Goal: Task Accomplishment & Management: Manage account settings

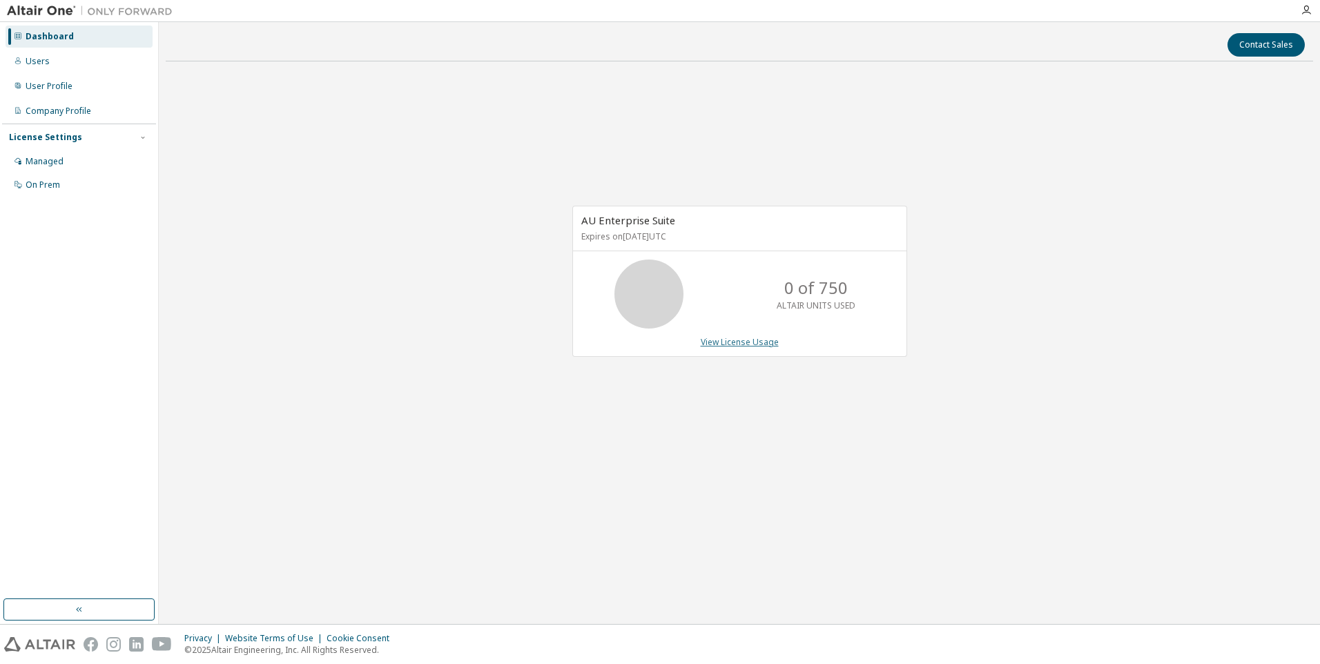
click at [727, 344] on link "View License Usage" at bounding box center [740, 342] width 78 height 12
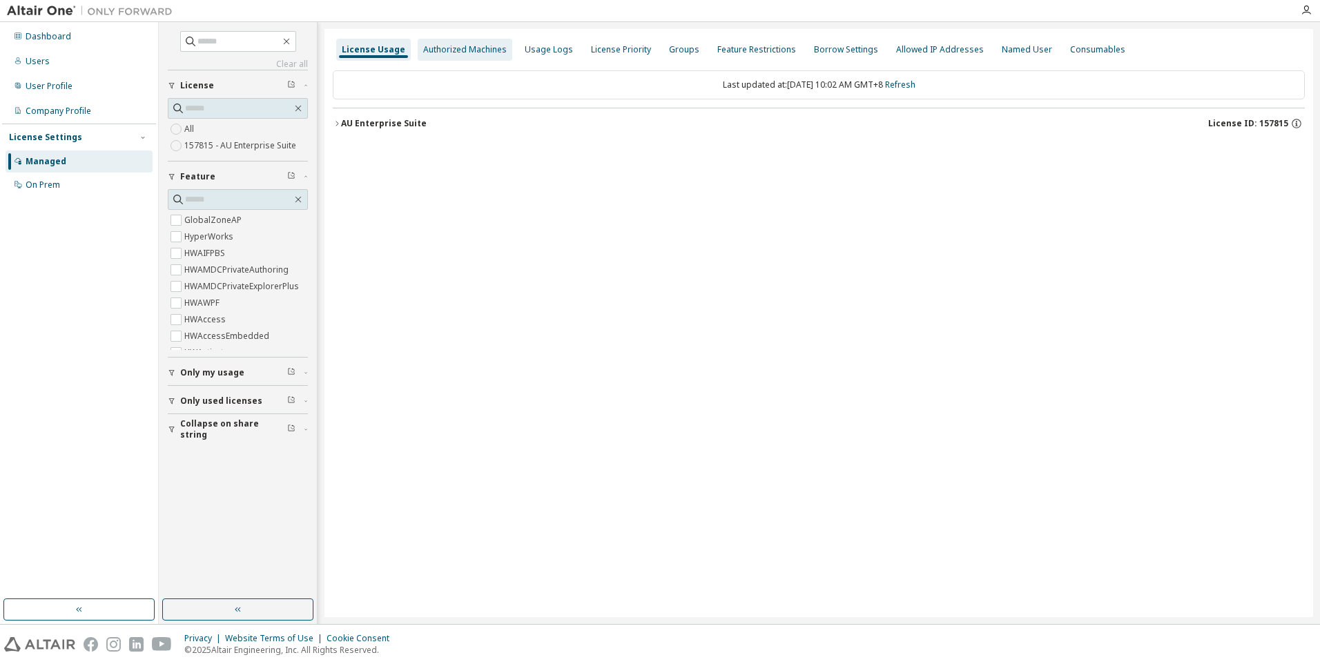
click at [455, 49] on div "Authorized Machines" at bounding box center [465, 49] width 84 height 11
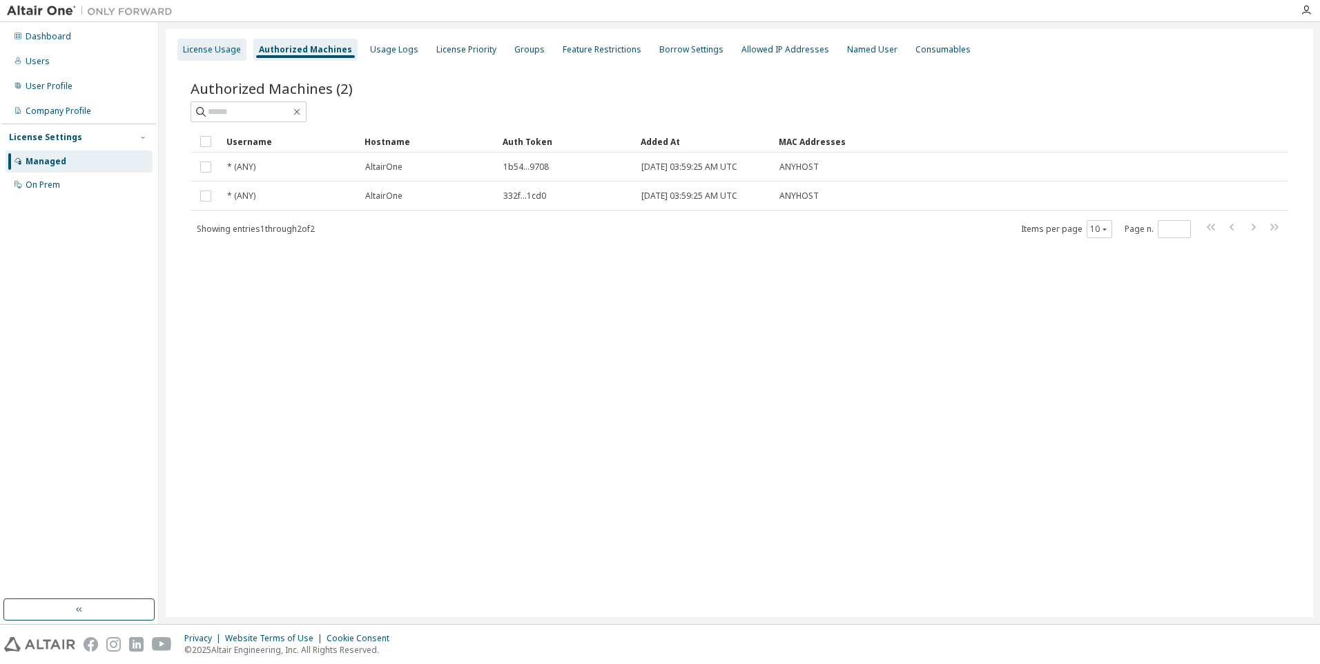
click at [185, 52] on div "License Usage" at bounding box center [212, 49] width 58 height 11
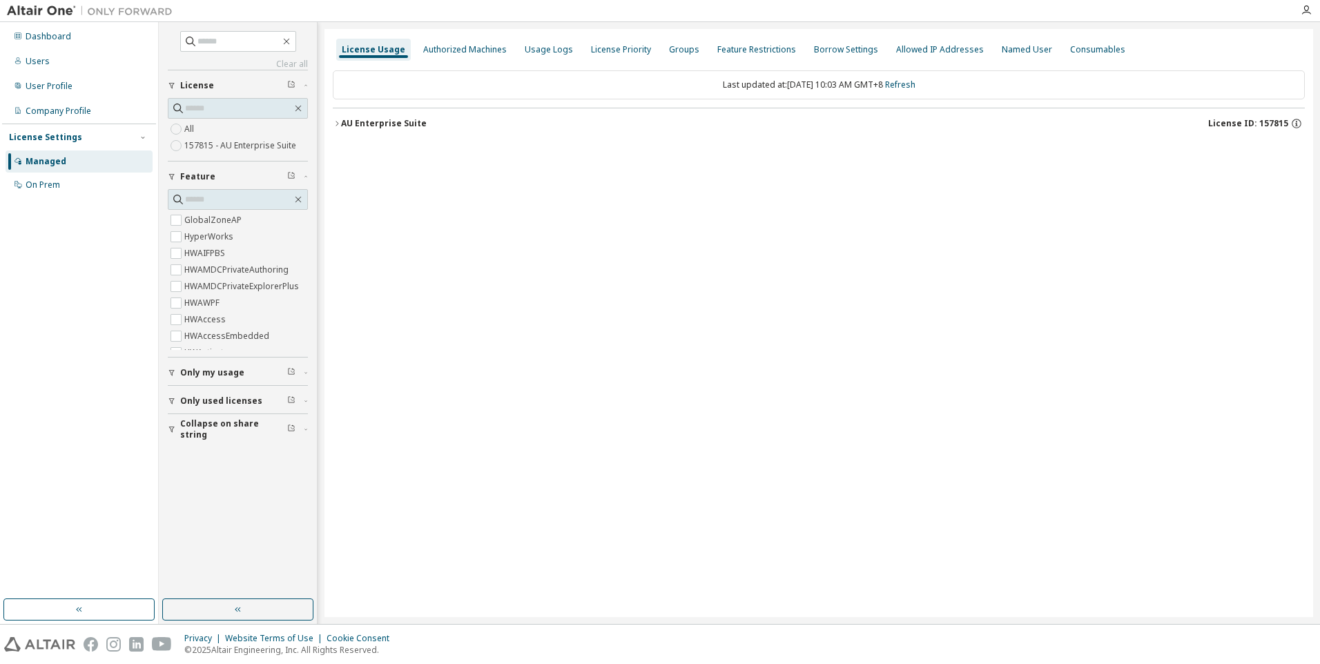
click at [390, 126] on div "AU Enterprise Suite" at bounding box center [384, 123] width 86 height 11
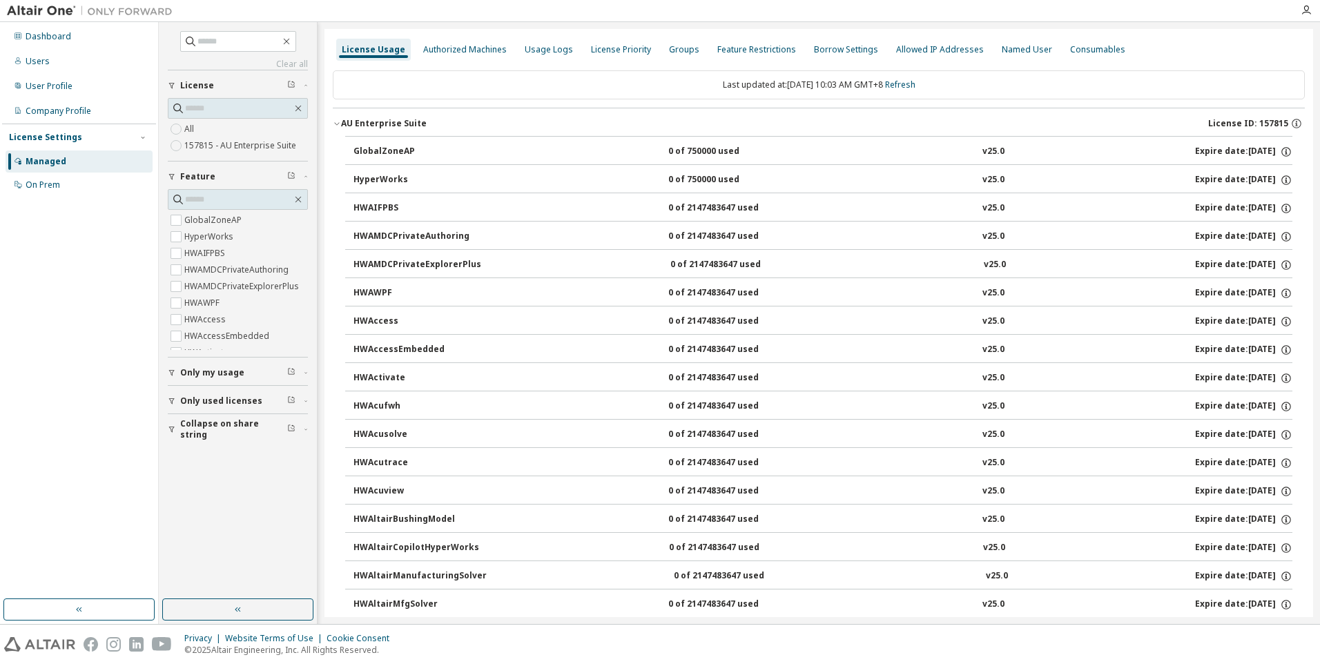
click at [390, 126] on div "AU Enterprise Suite" at bounding box center [384, 123] width 86 height 11
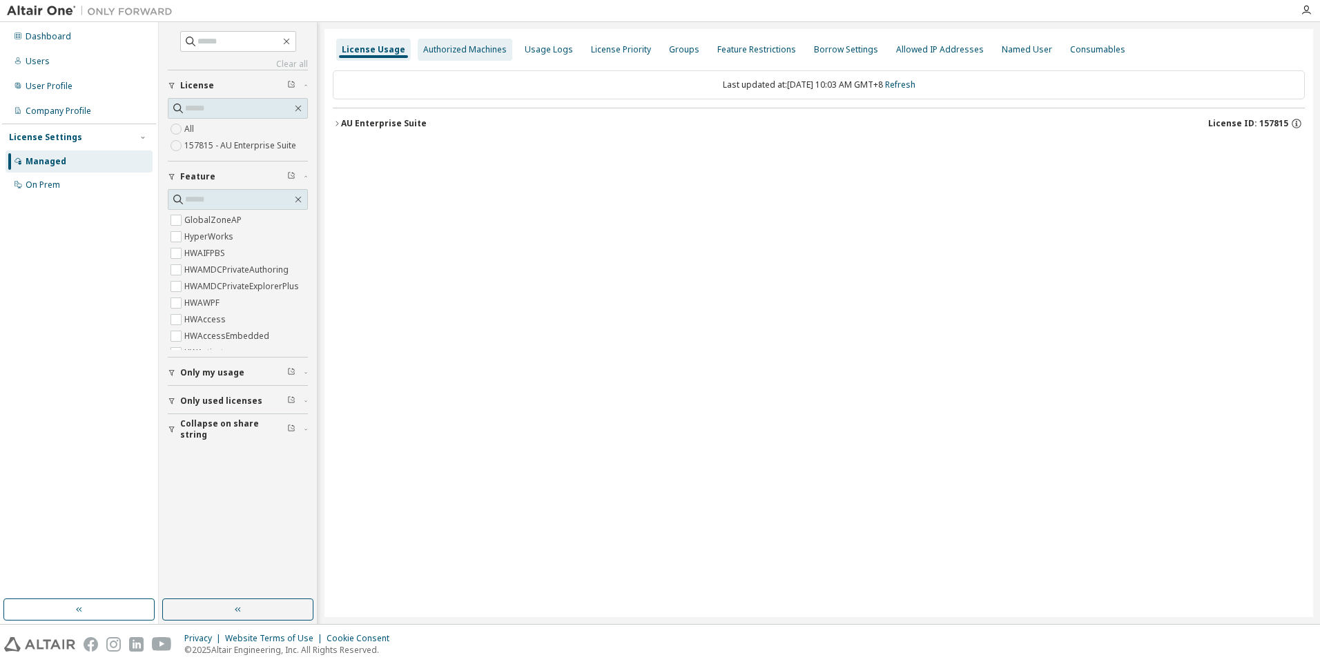
click at [474, 48] on div "Authorized Machines" at bounding box center [465, 49] width 84 height 11
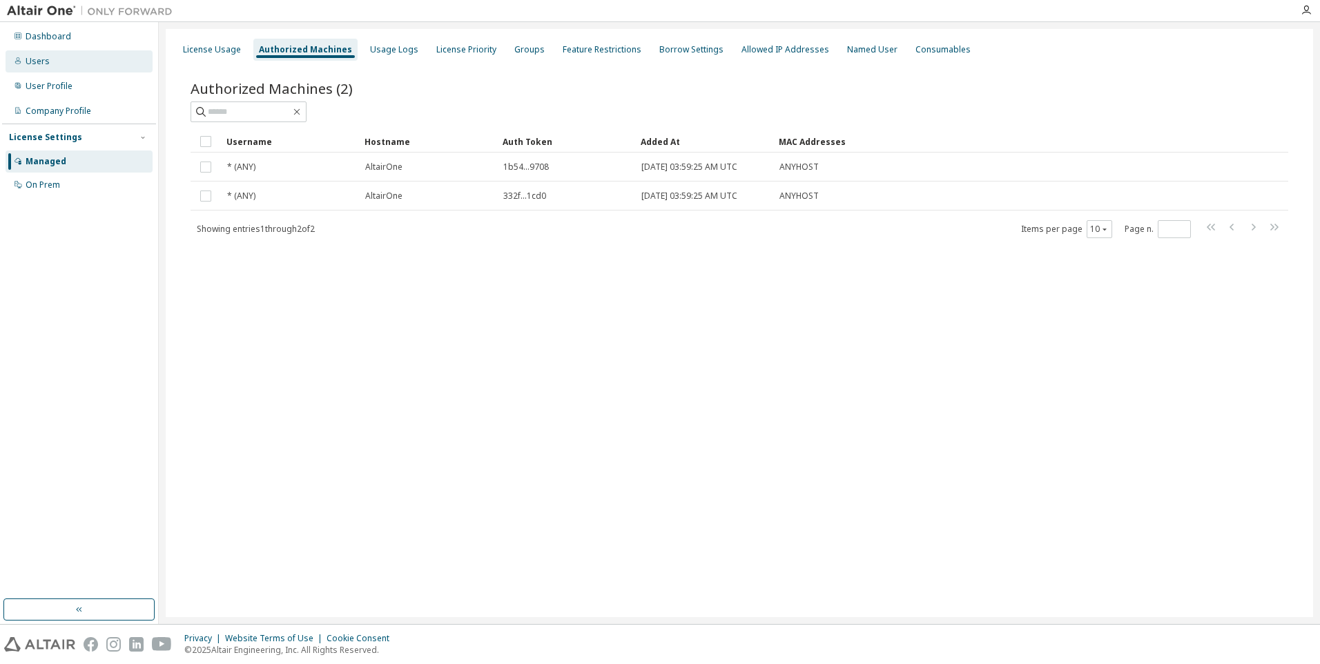
click at [35, 64] on div "Users" at bounding box center [38, 61] width 24 height 11
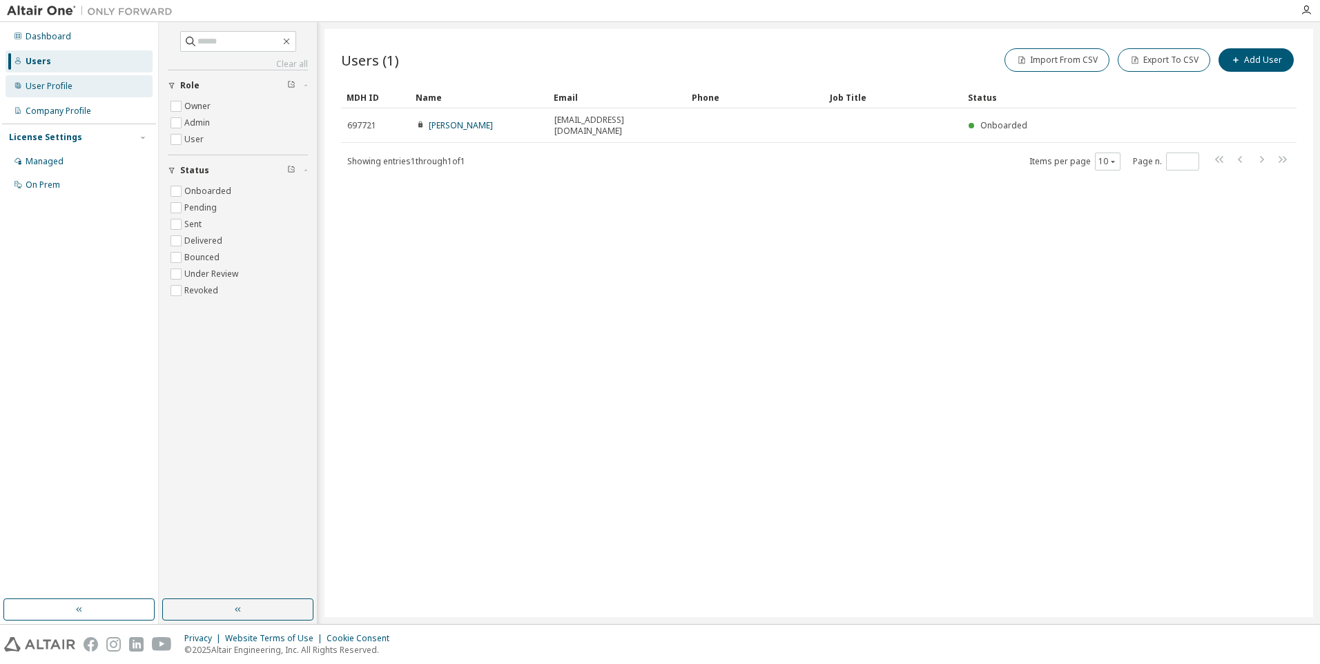
click at [43, 83] on div "User Profile" at bounding box center [49, 86] width 47 height 11
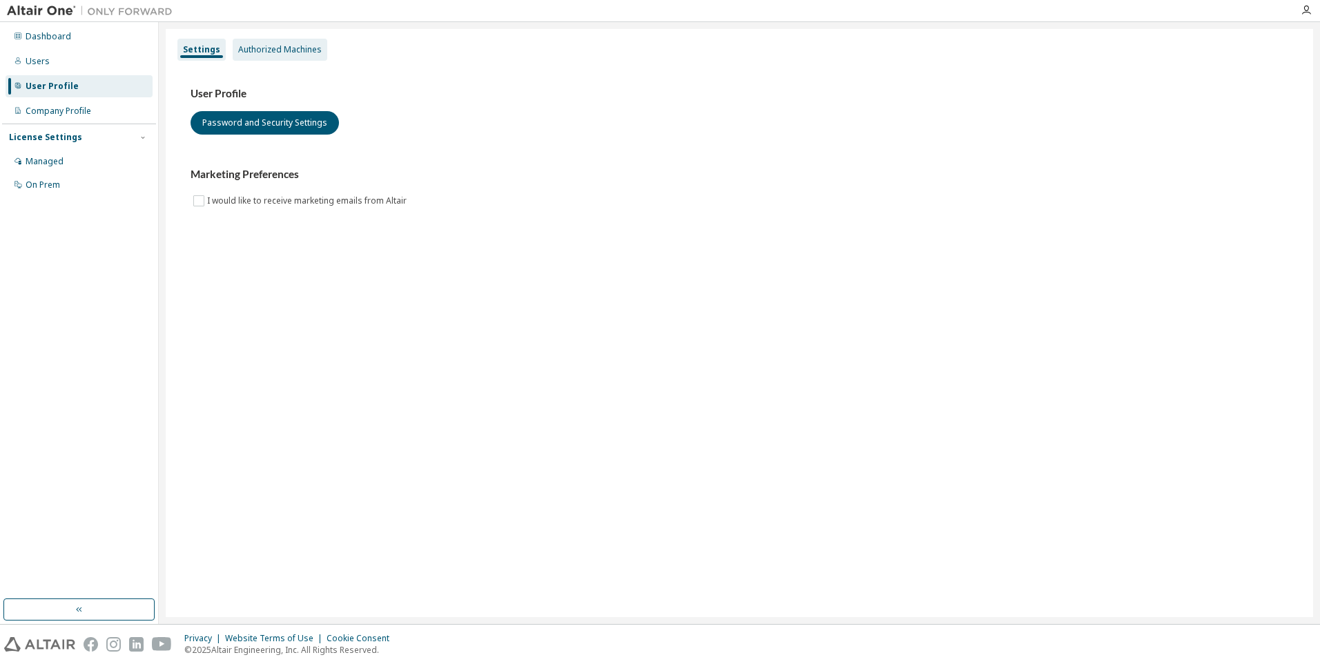
click at [260, 51] on div "Authorized Machines" at bounding box center [280, 49] width 84 height 11
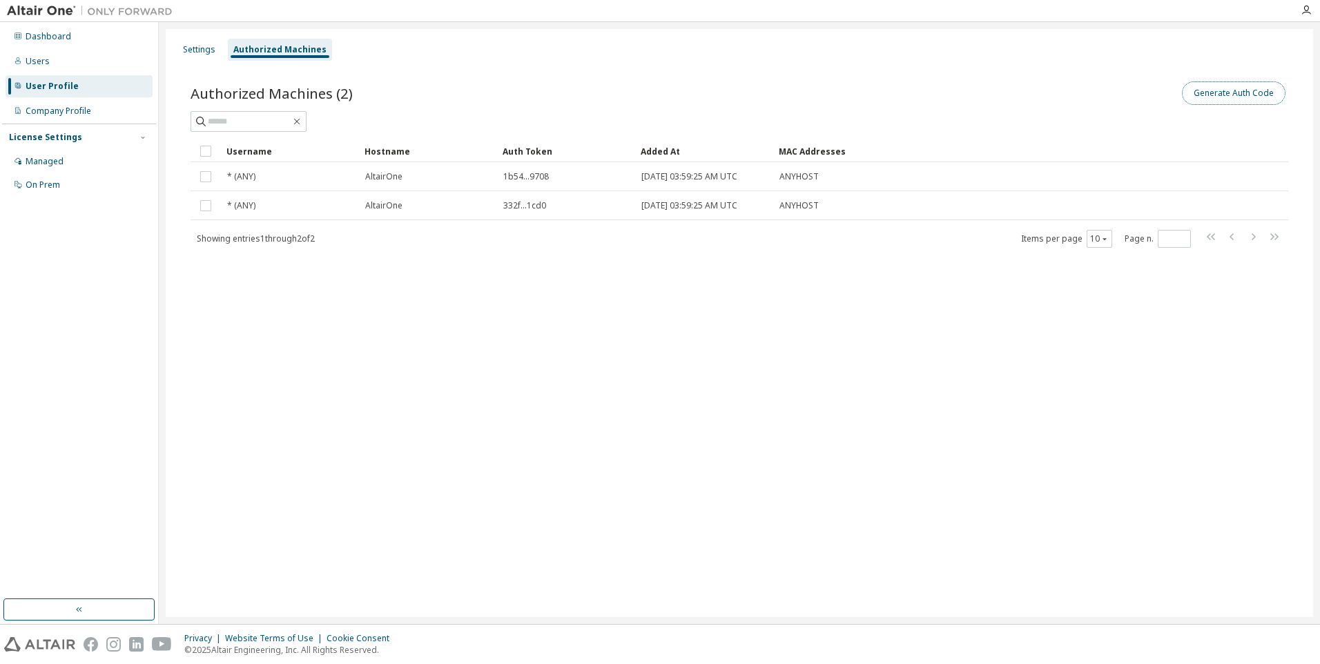
click at [1221, 93] on button "Generate Auth Code" at bounding box center [1234, 92] width 104 height 23
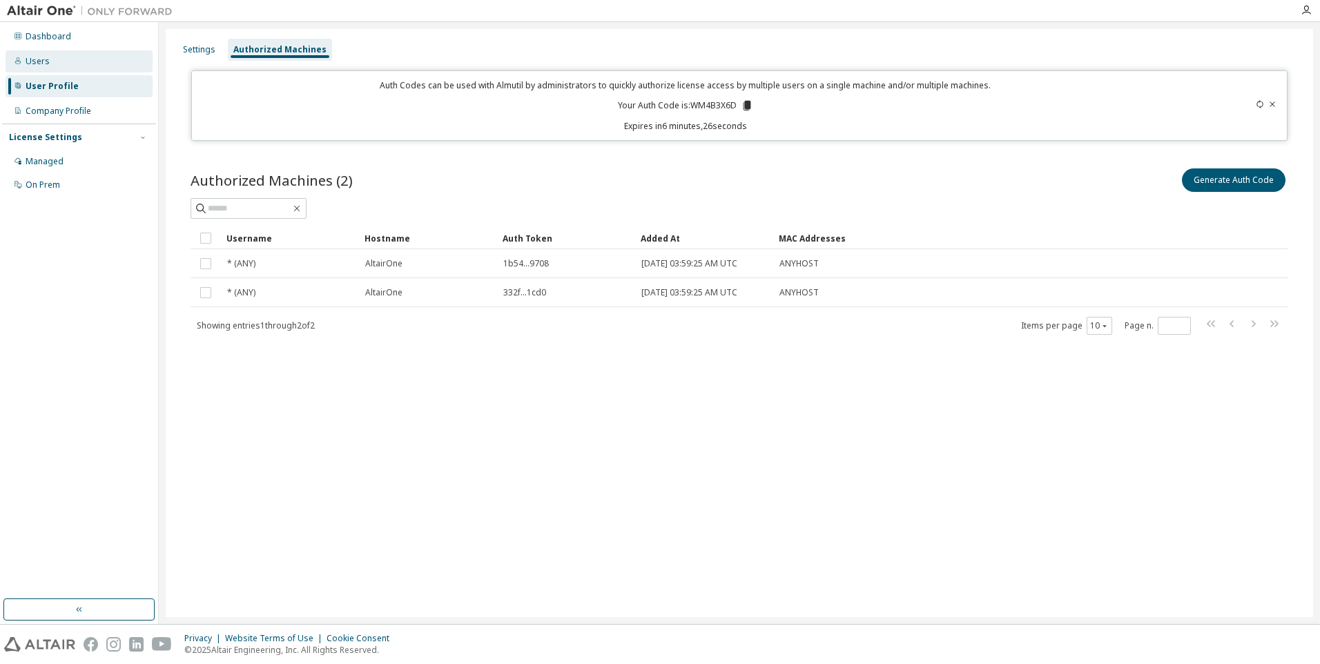
click at [50, 59] on div "Users" at bounding box center [79, 61] width 147 height 22
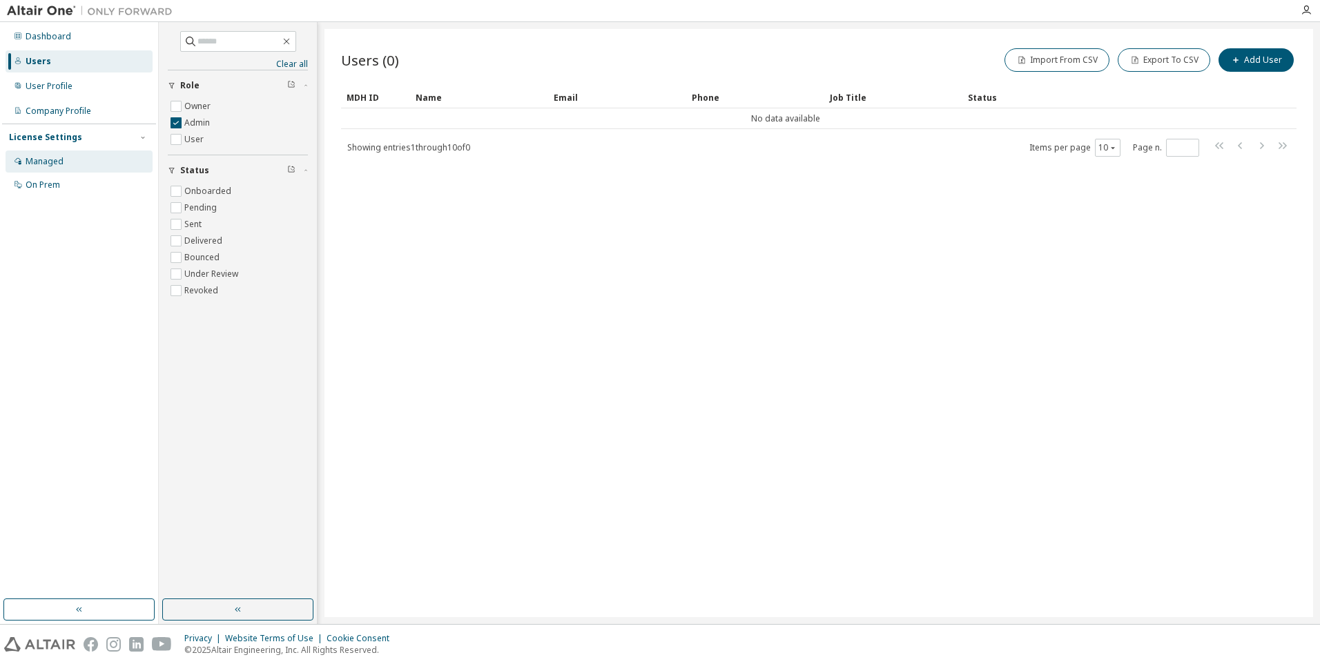
click at [55, 157] on div "Managed" at bounding box center [45, 161] width 38 height 11
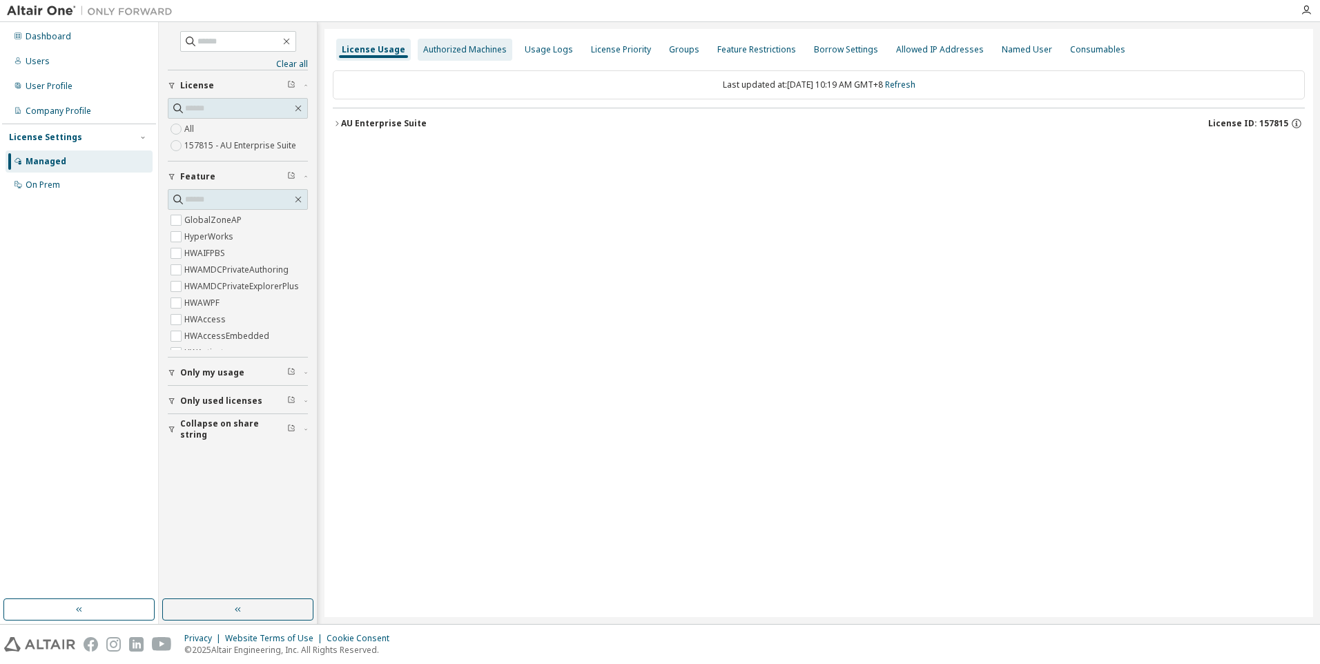
click at [456, 55] on div "Authorized Machines" at bounding box center [465, 49] width 84 height 11
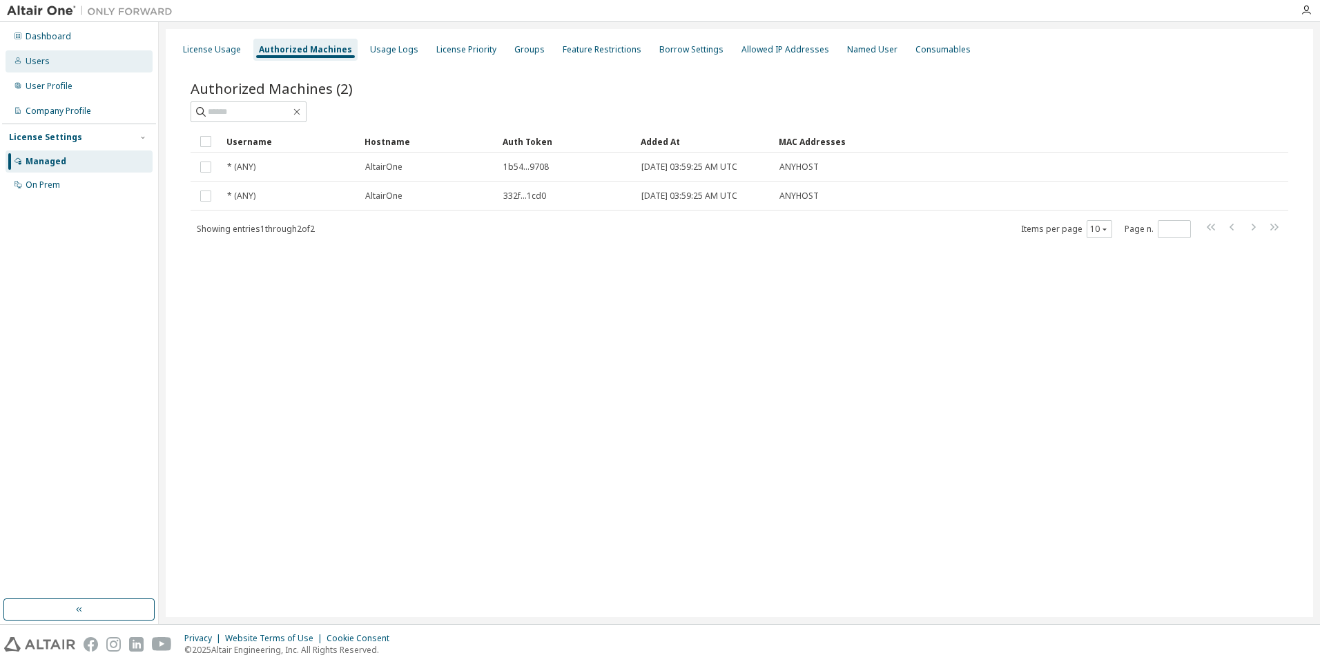
click at [39, 66] on div "Users" at bounding box center [38, 61] width 24 height 11
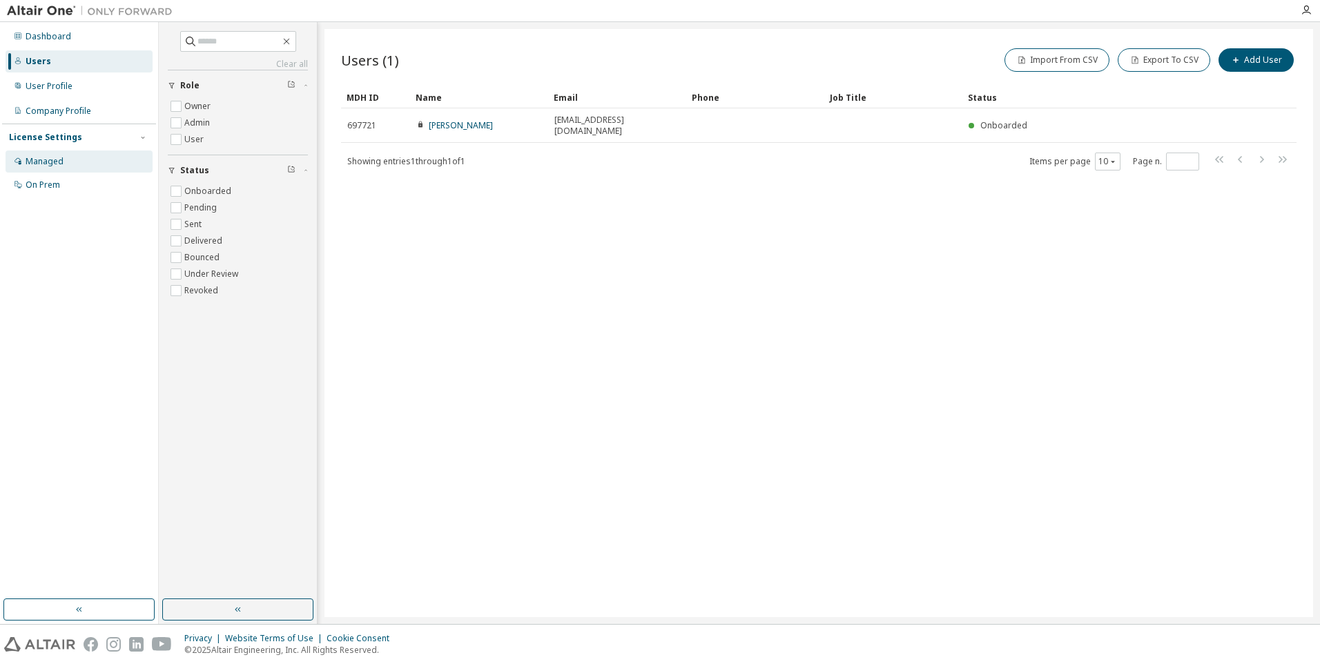
click at [38, 163] on div "Managed" at bounding box center [45, 161] width 38 height 11
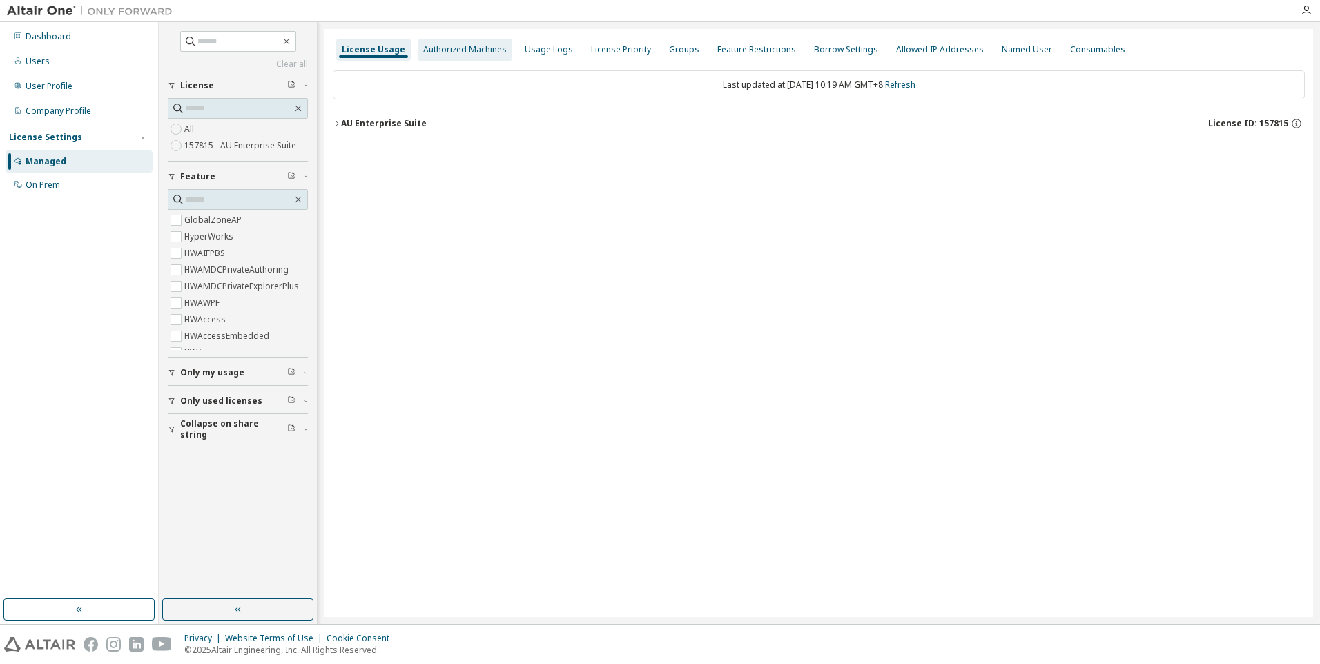
click at [465, 48] on div "Authorized Machines" at bounding box center [465, 49] width 84 height 11
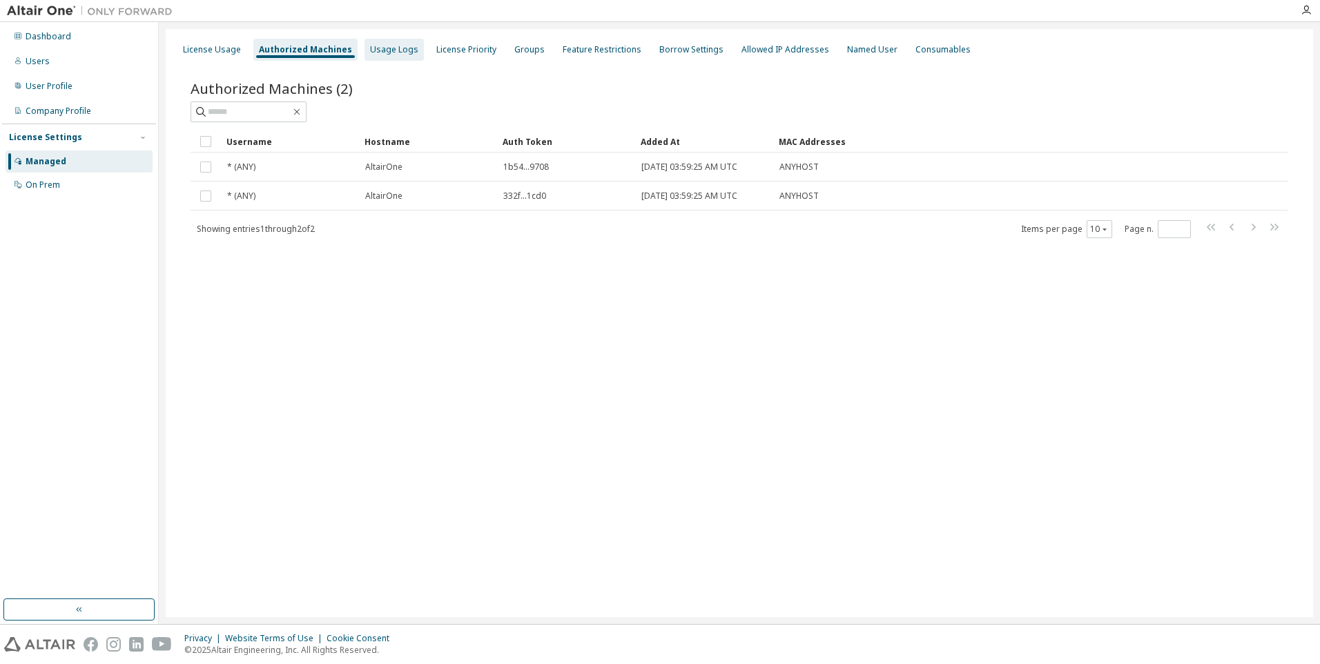
click at [387, 53] on div "Usage Logs" at bounding box center [394, 49] width 48 height 11
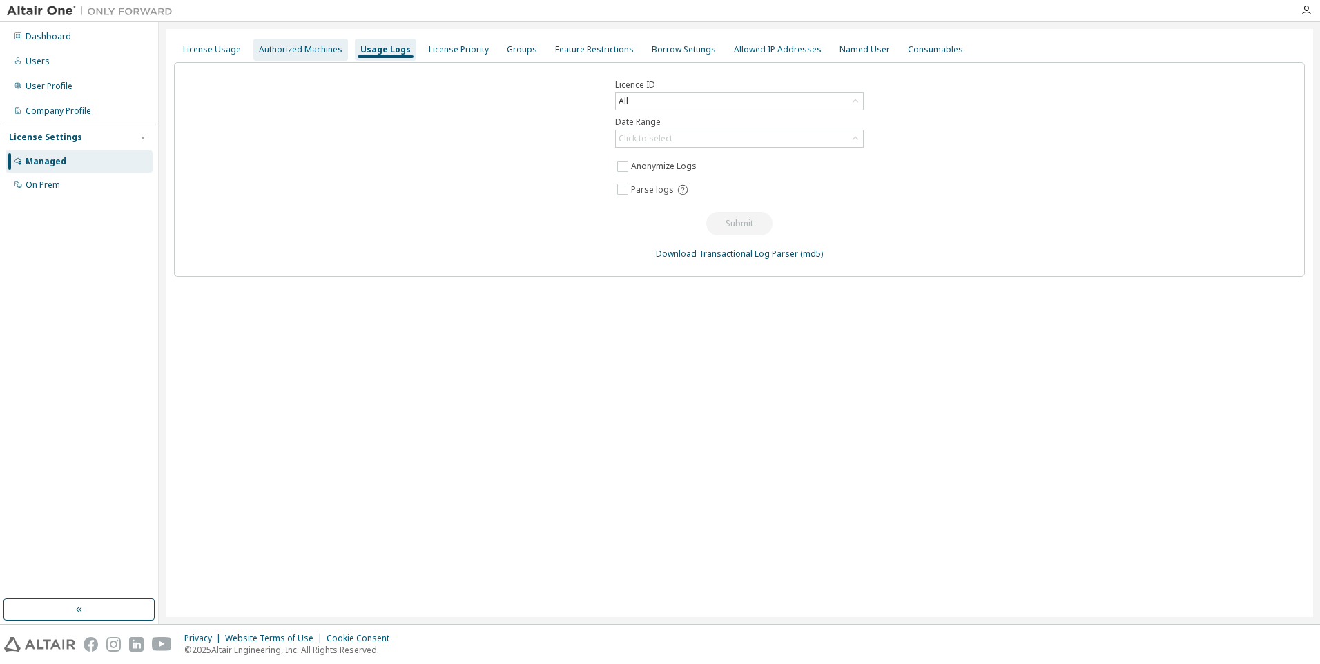
click at [274, 45] on div "Authorized Machines" at bounding box center [301, 49] width 84 height 11
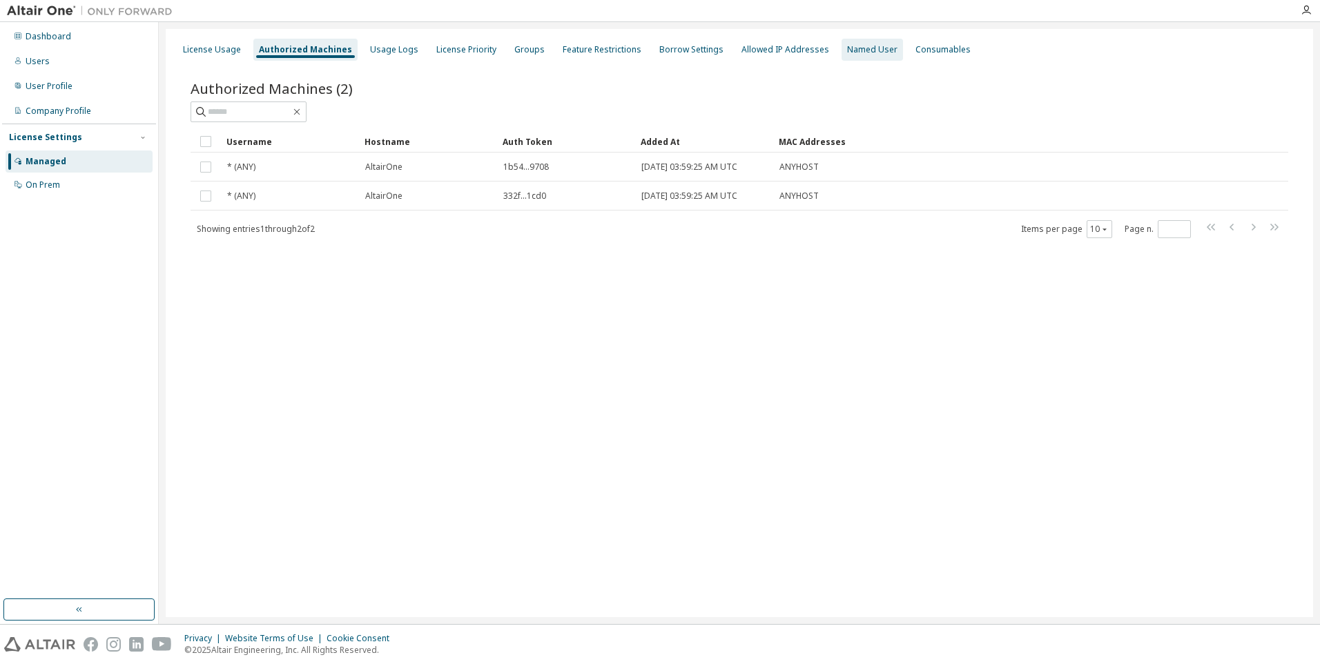
click at [860, 49] on div "Named User" at bounding box center [872, 49] width 50 height 11
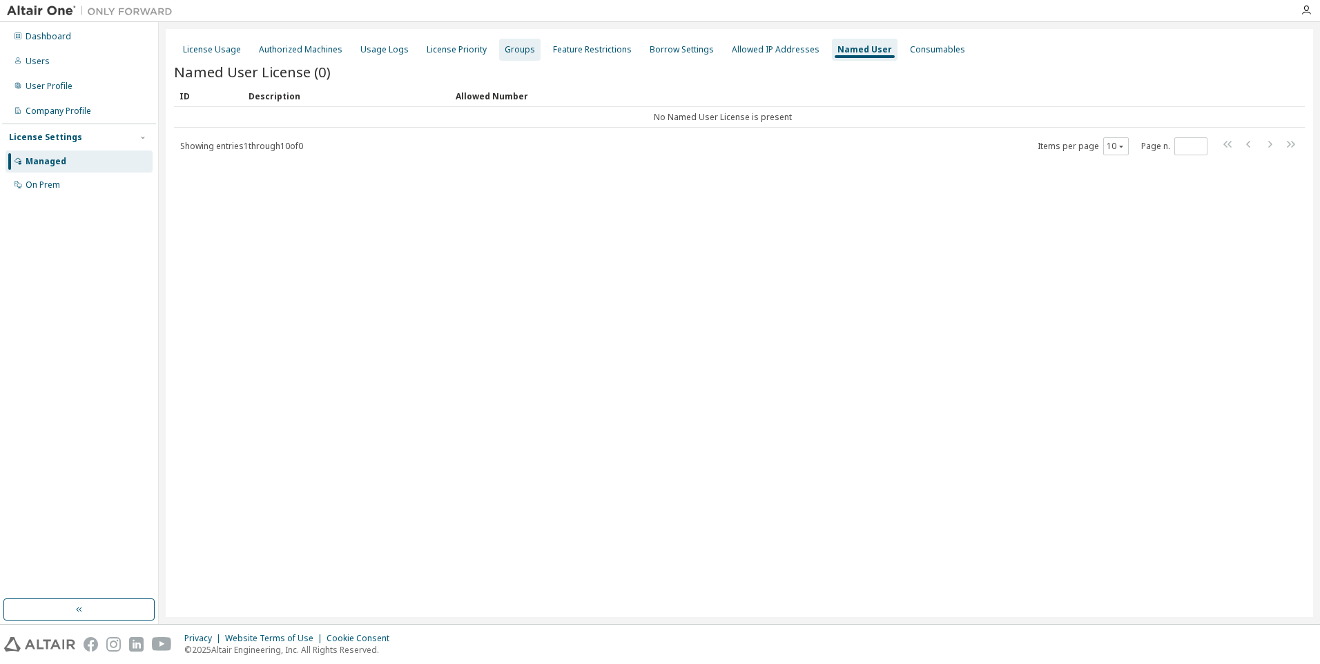
click at [507, 46] on div "Groups" at bounding box center [520, 49] width 30 height 11
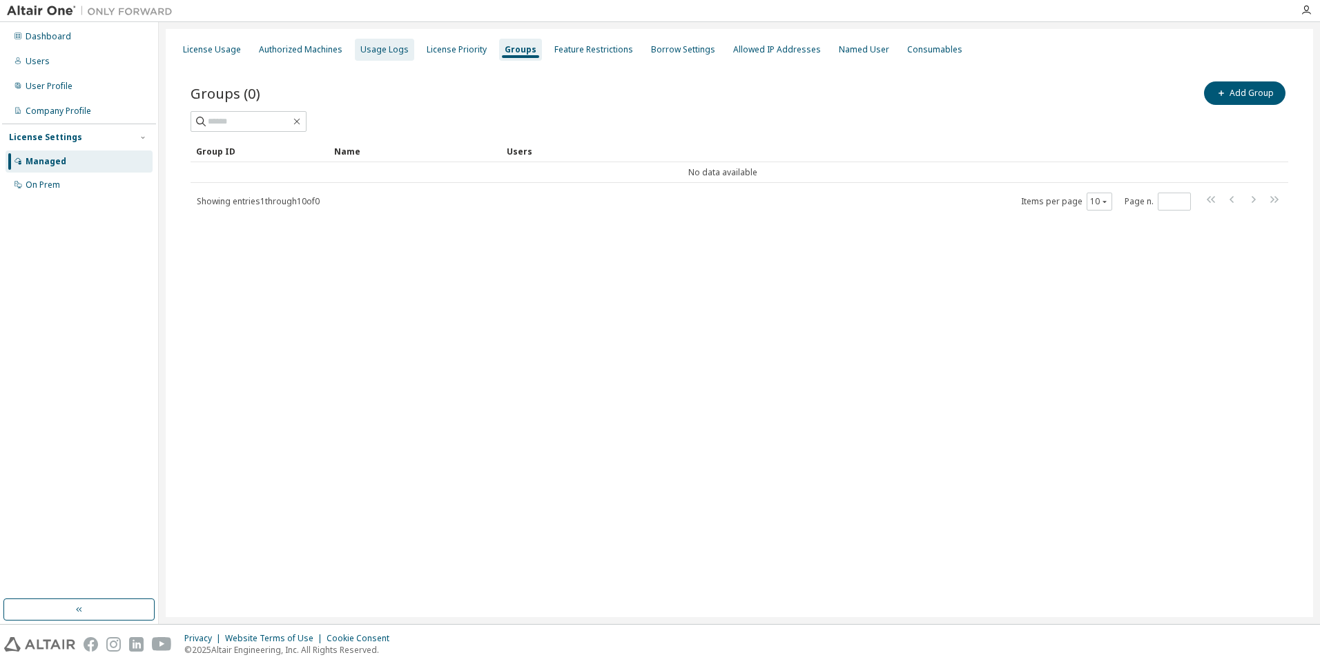
click at [374, 52] on div "Usage Logs" at bounding box center [384, 49] width 48 height 11
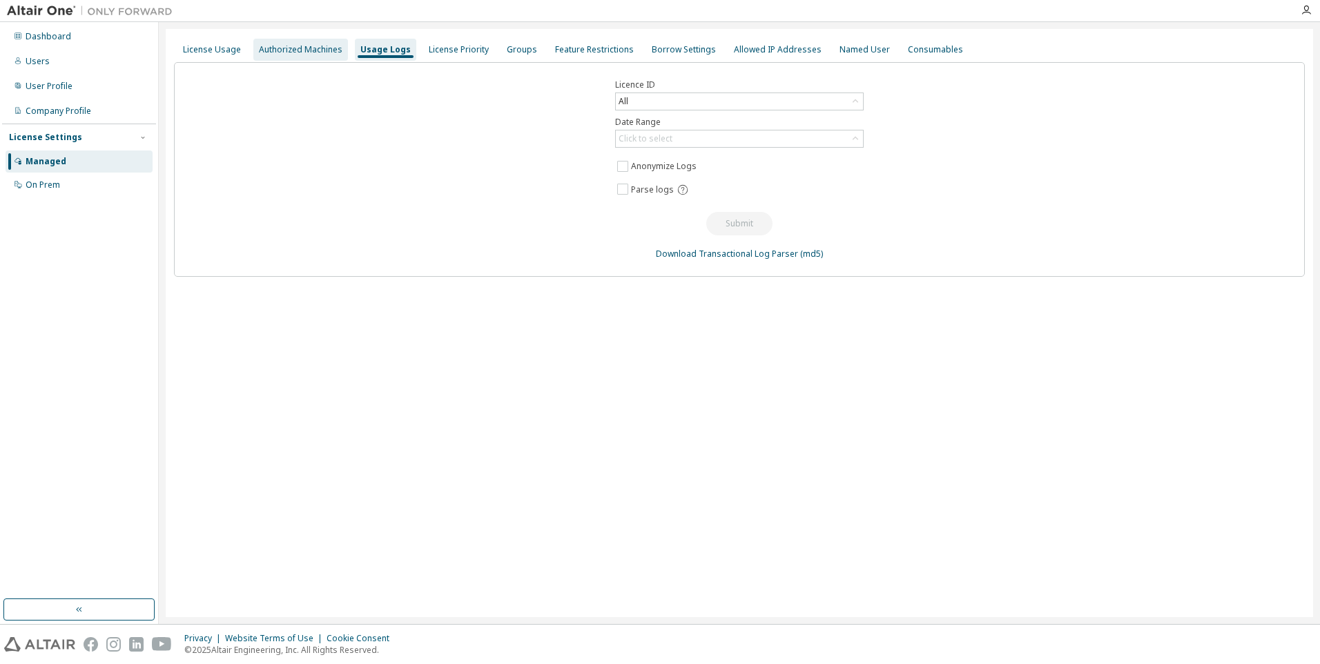
click at [317, 52] on div "Authorized Machines" at bounding box center [301, 49] width 84 height 11
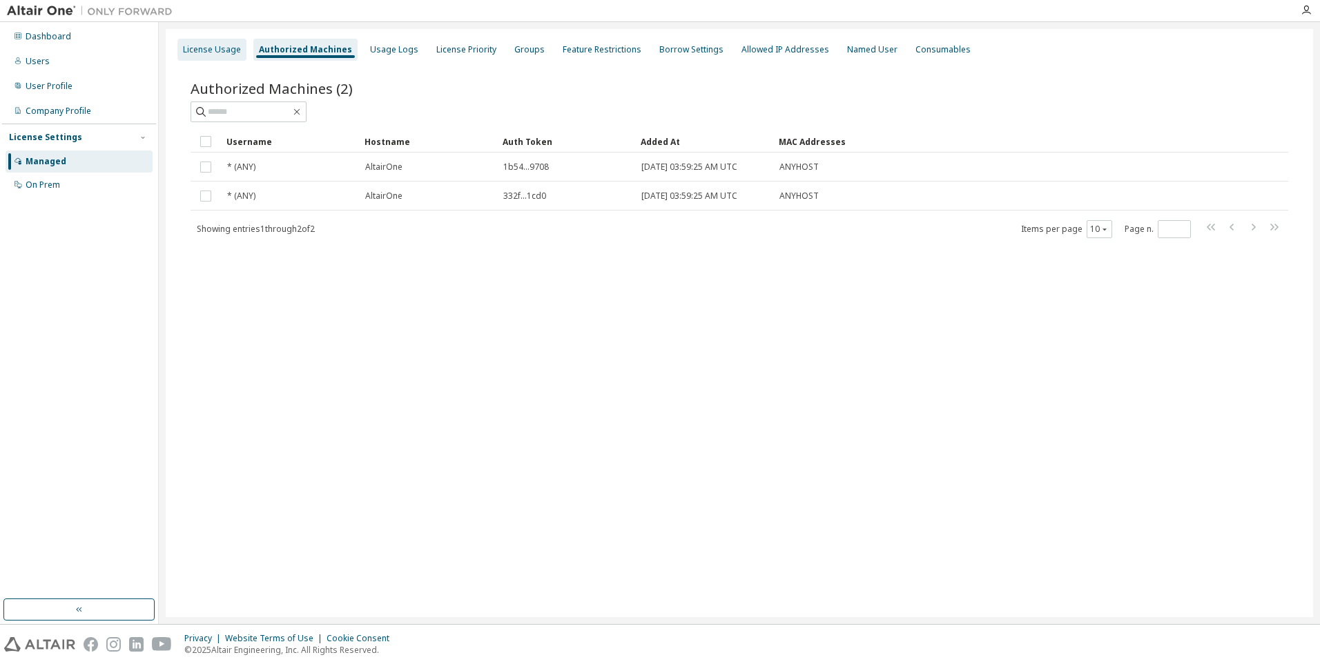
click at [187, 52] on div "License Usage" at bounding box center [212, 49] width 58 height 11
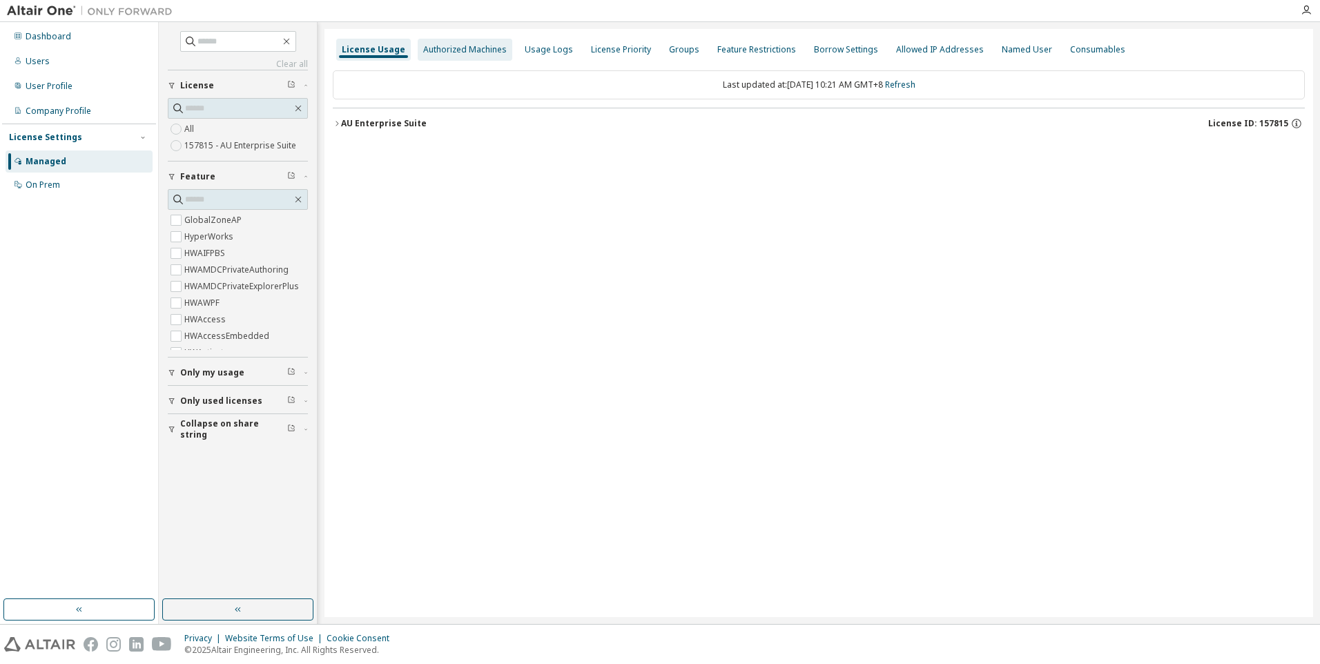
click at [457, 50] on div "Authorized Machines" at bounding box center [465, 49] width 84 height 11
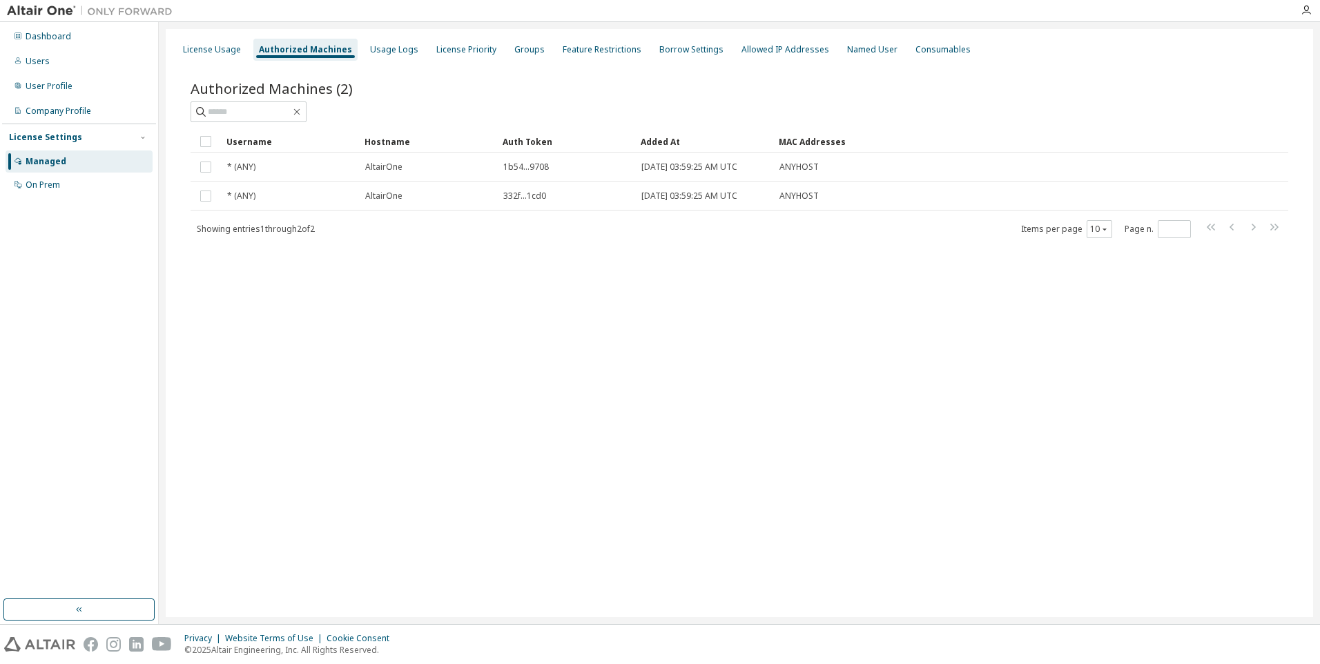
click at [73, 156] on div "Managed" at bounding box center [79, 161] width 147 height 22
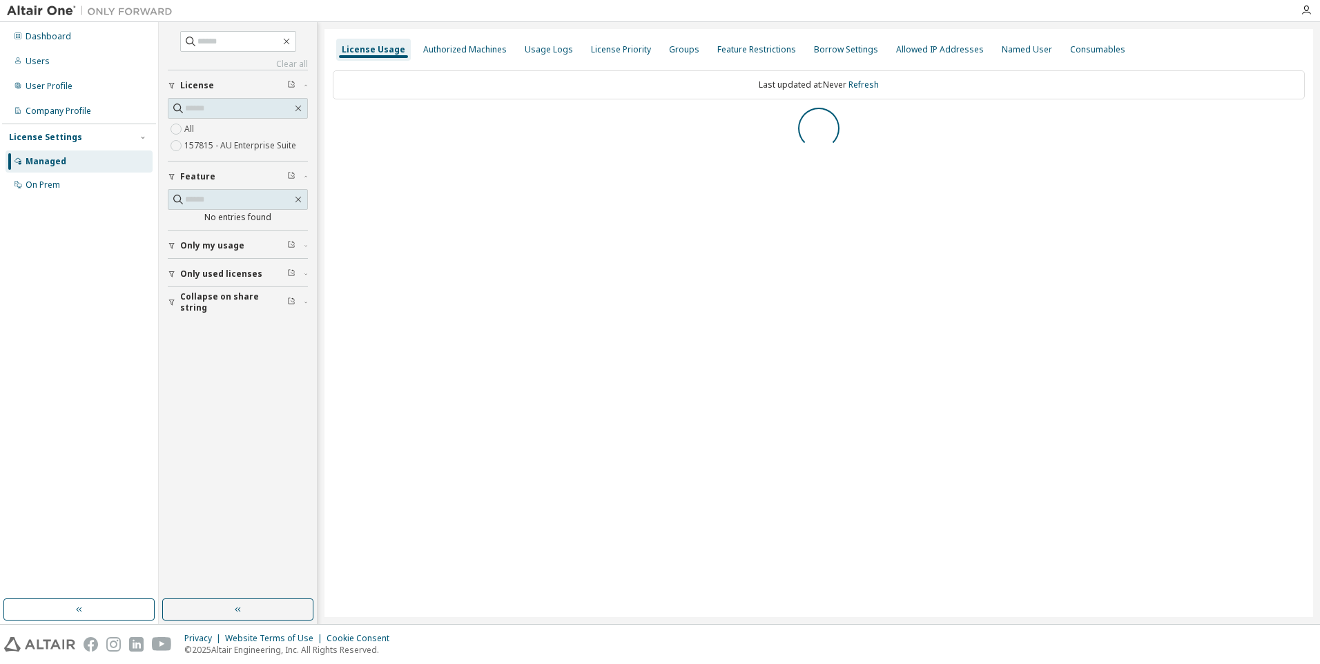
click at [65, 163] on div "Managed" at bounding box center [79, 161] width 147 height 22
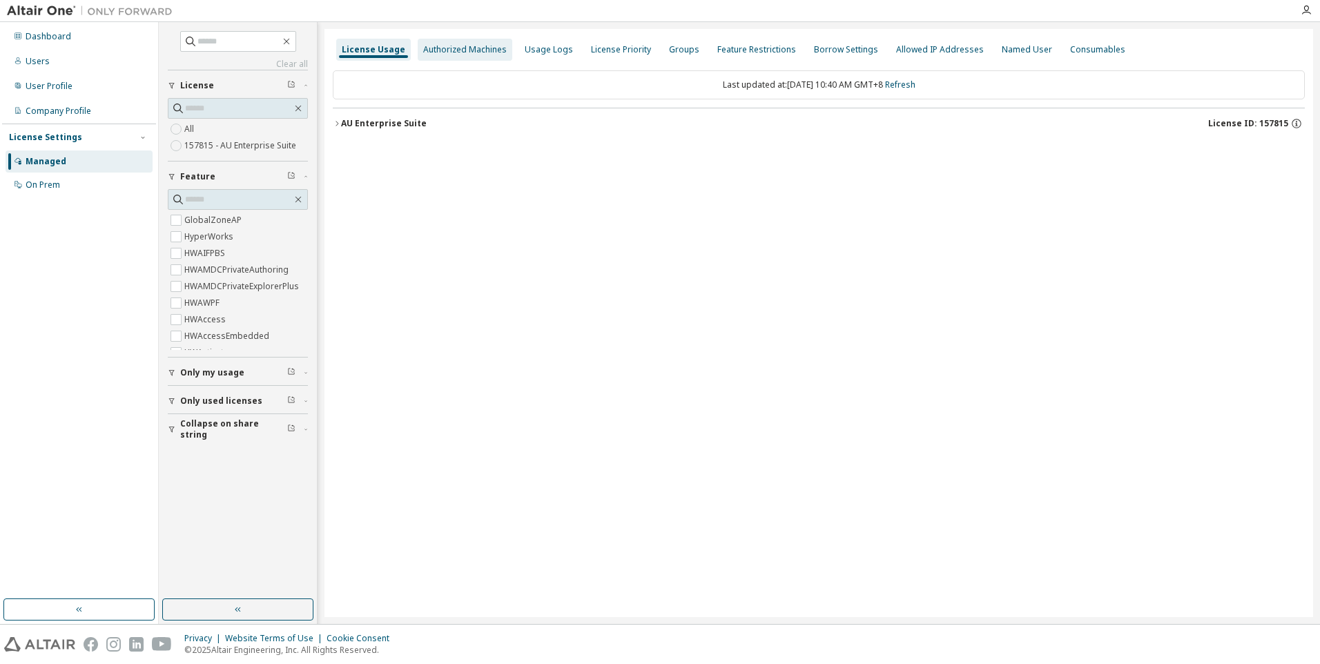
click at [436, 48] on div "Authorized Machines" at bounding box center [465, 49] width 84 height 11
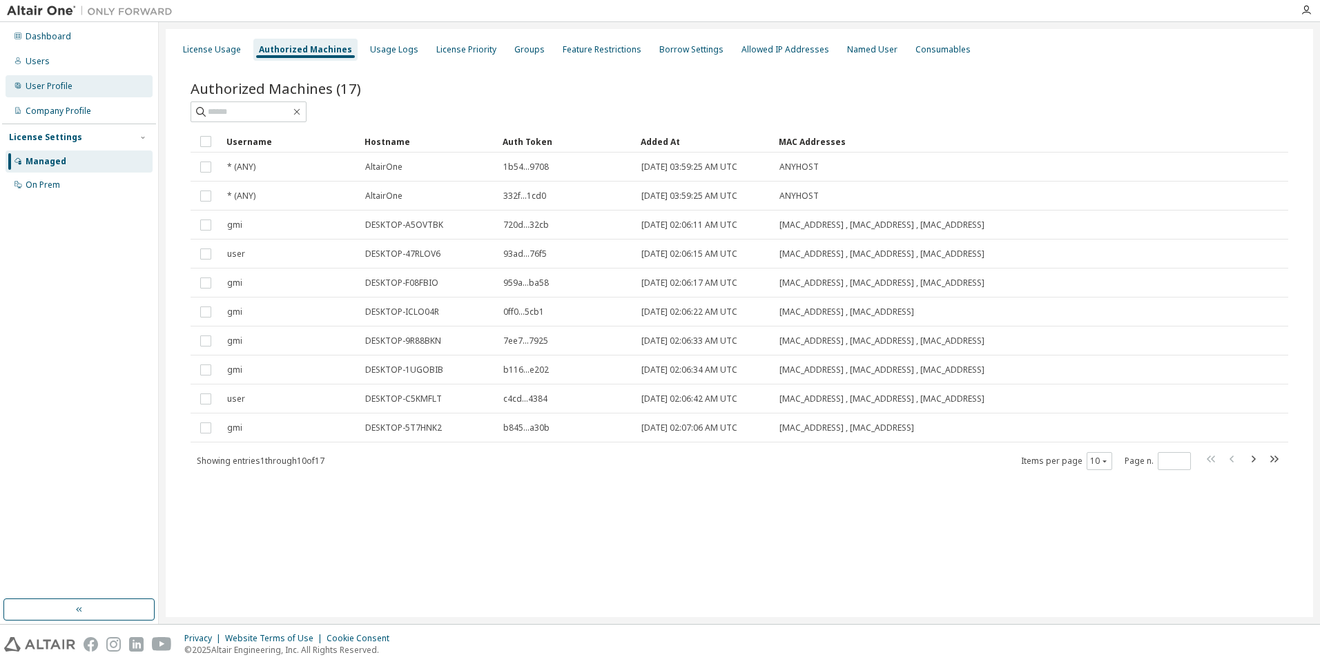
click at [48, 84] on div "User Profile" at bounding box center [49, 86] width 47 height 11
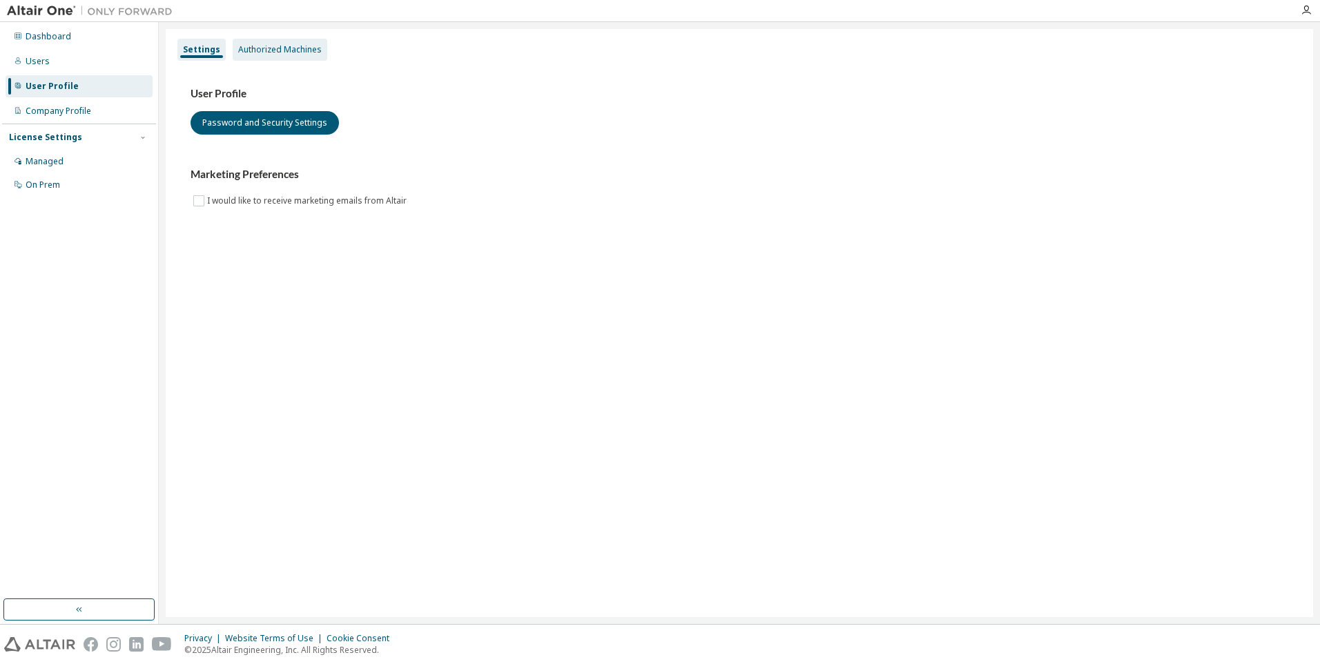
click at [253, 51] on div "Authorized Machines" at bounding box center [280, 49] width 84 height 11
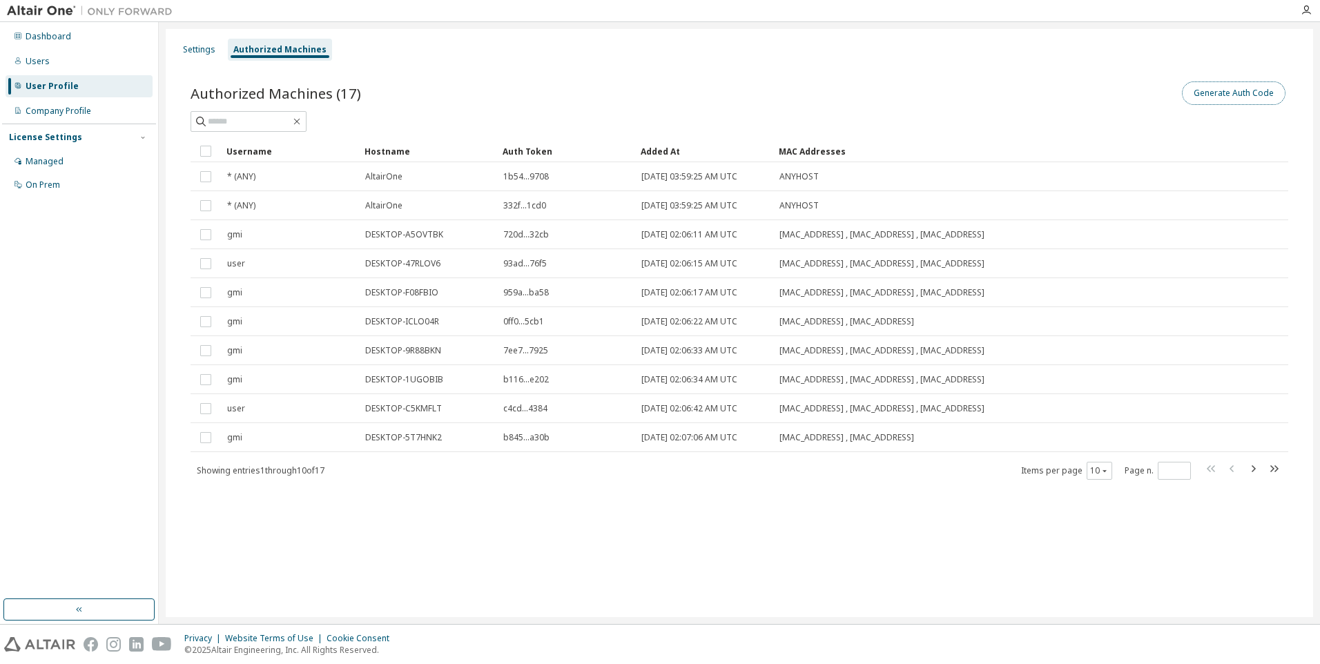
click at [1229, 97] on button "Generate Auth Code" at bounding box center [1234, 92] width 104 height 23
